Goal: Use online tool/utility: Utilize a website feature to perform a specific function

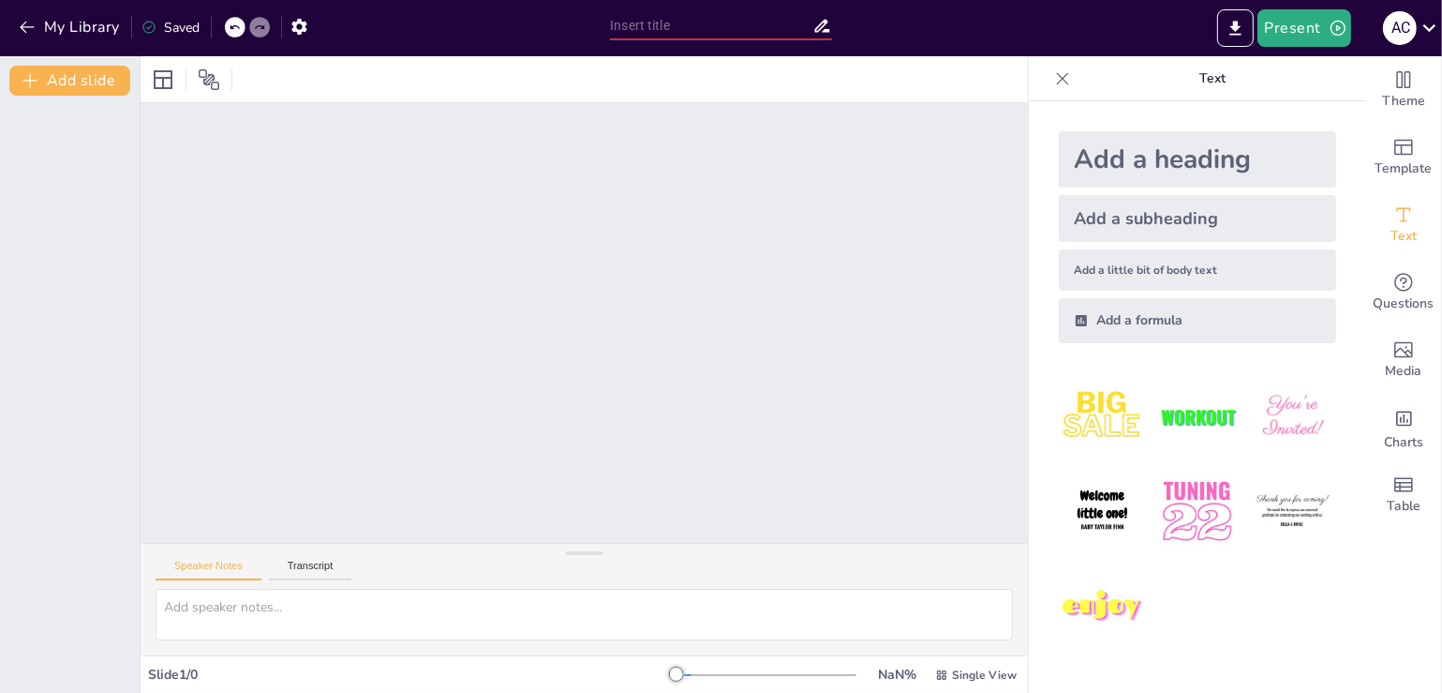
click at [978, 342] on div at bounding box center [584, 323] width 887 height 440
click at [161, 86] on icon at bounding box center [163, 79] width 22 height 22
click at [207, 80] on icon at bounding box center [209, 79] width 22 height 22
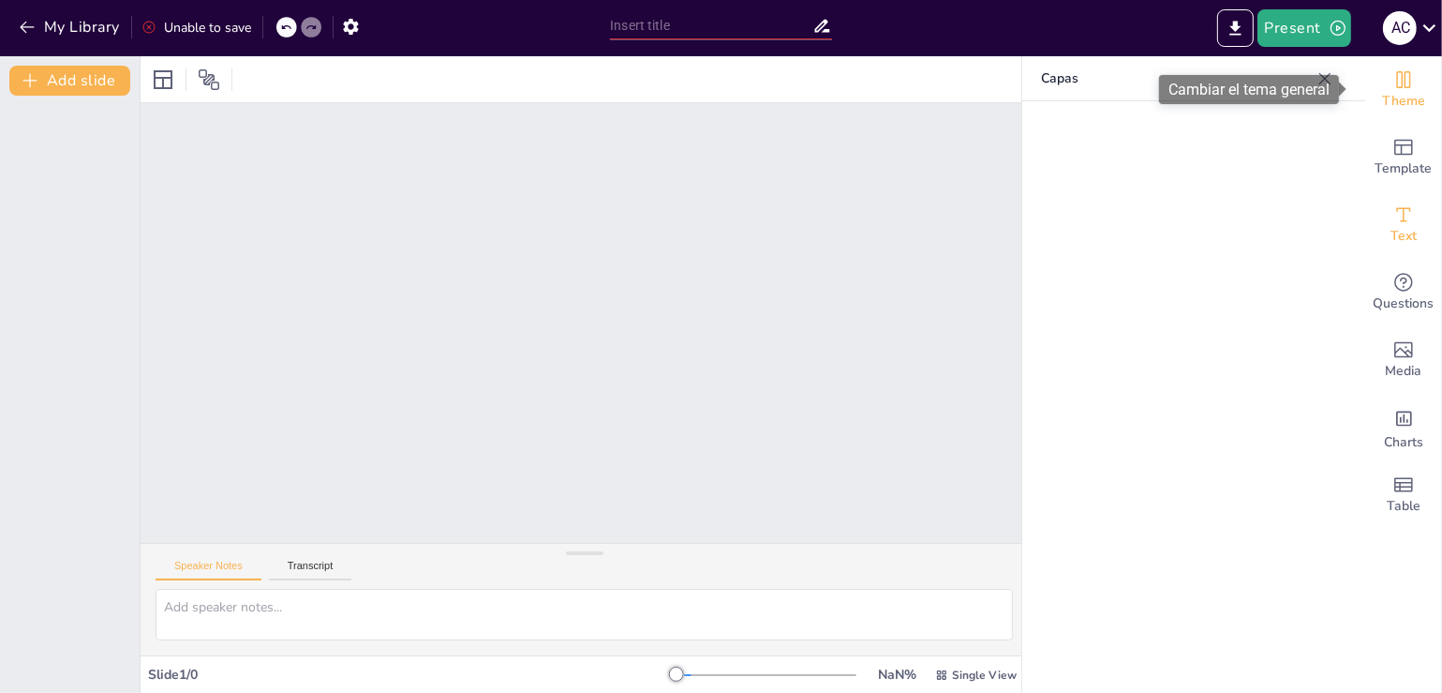
click at [1377, 82] on div "Theme" at bounding box center [1403, 89] width 75 height 67
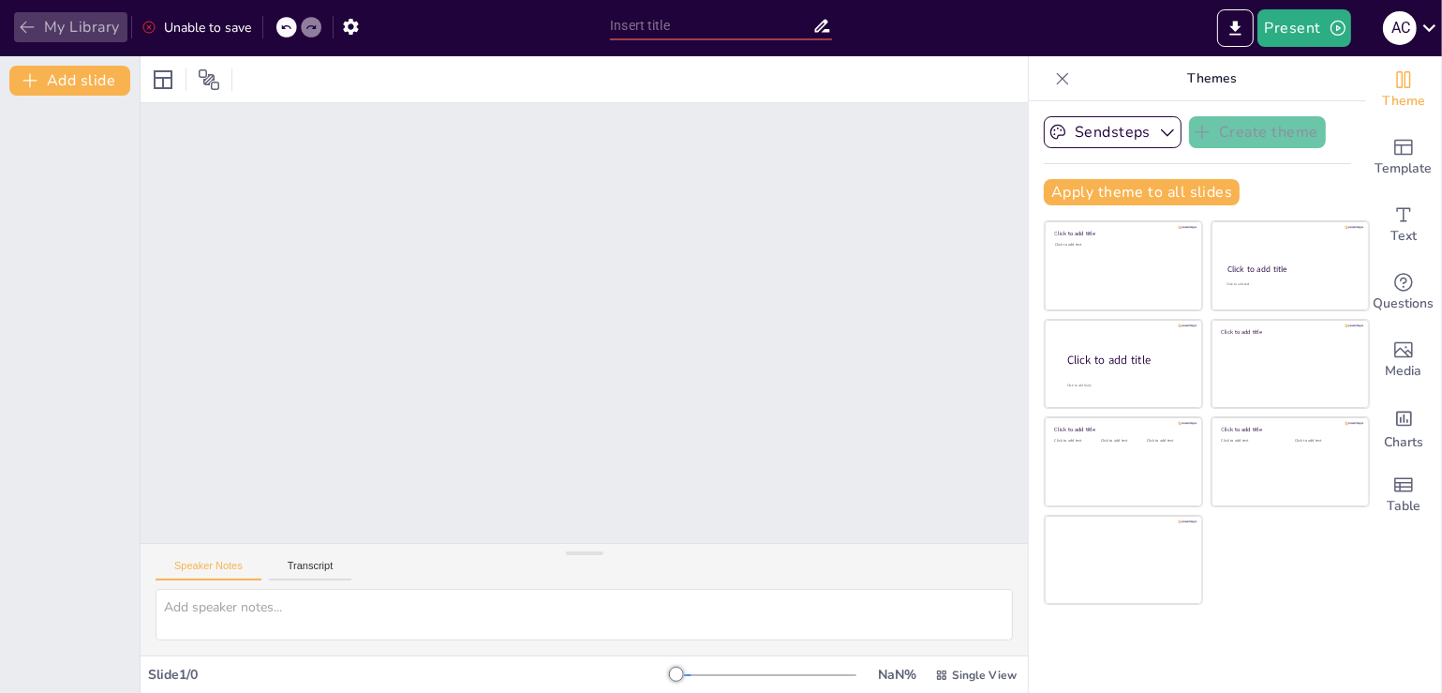
click at [19, 30] on icon "button" at bounding box center [27, 27] width 19 height 19
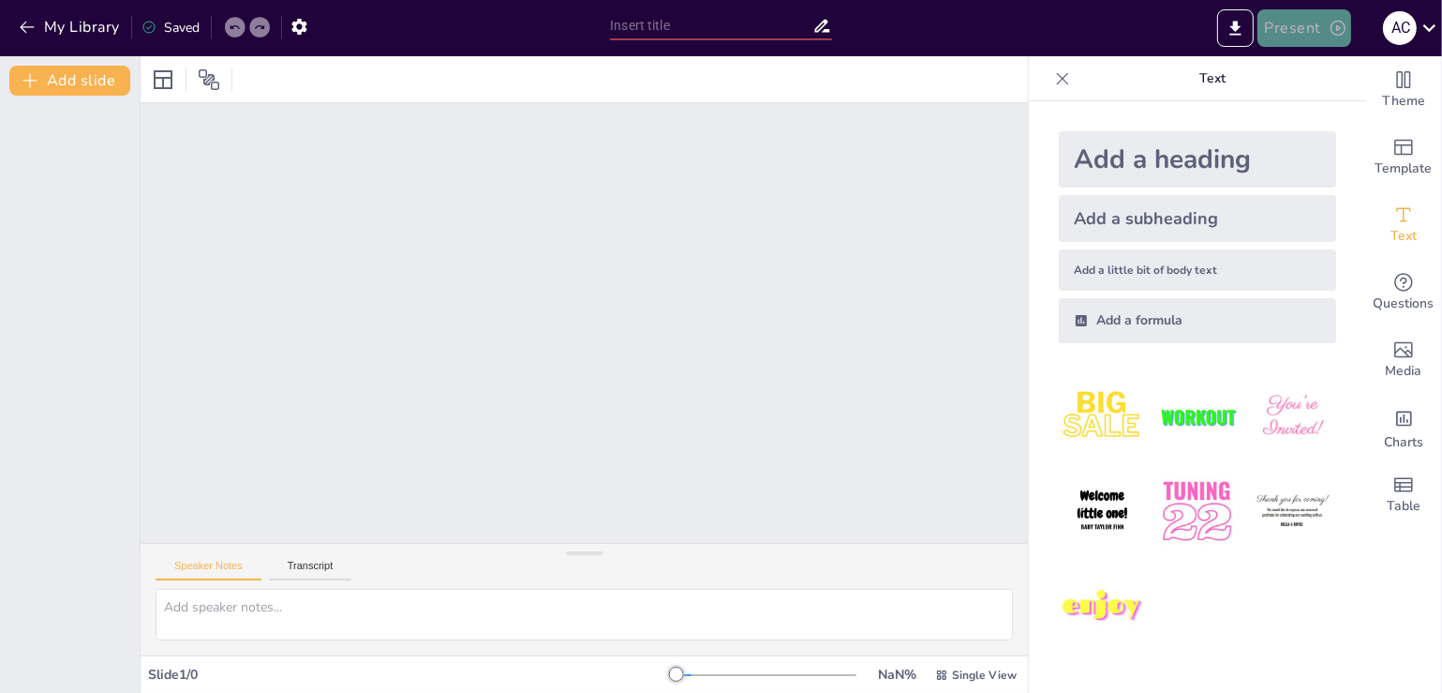
click at [1323, 22] on button "Present" at bounding box center [1305, 27] width 94 height 37
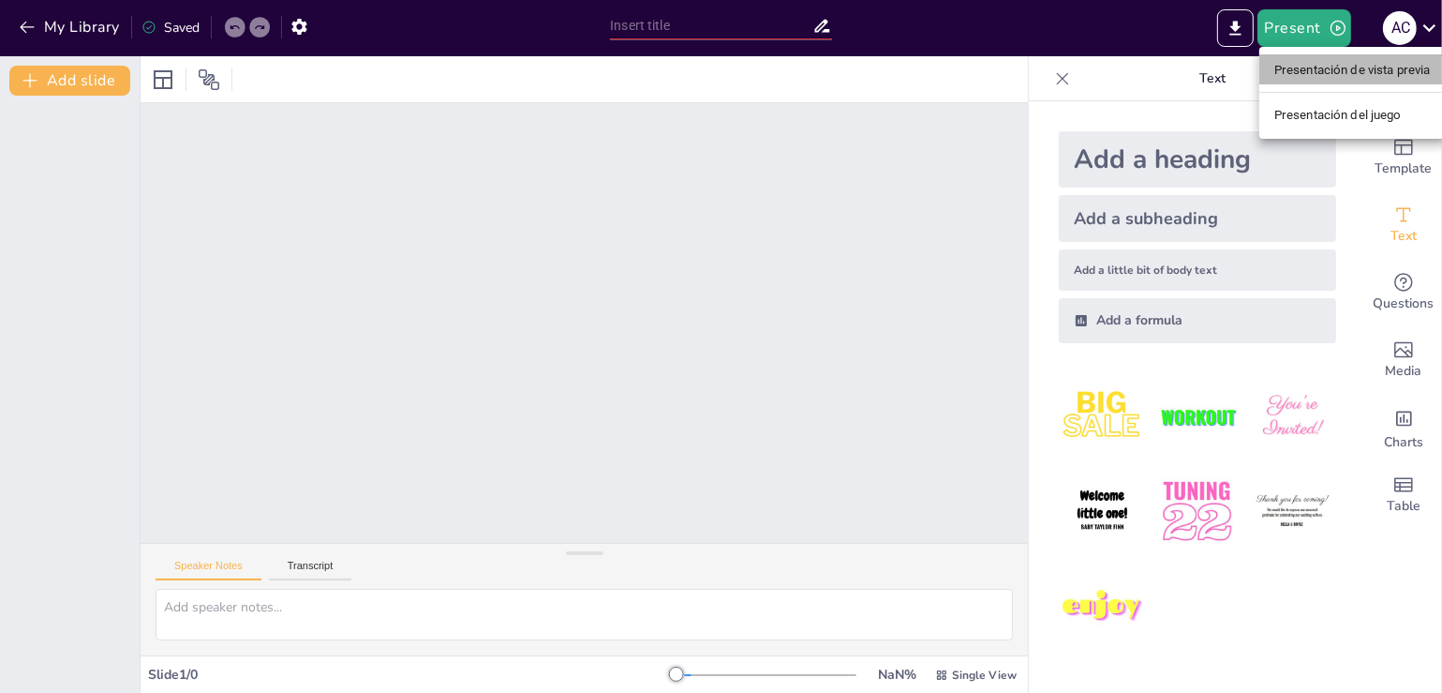
click at [1327, 66] on font "Presentación de vista previa" at bounding box center [1353, 70] width 157 height 14
